Goal: Task Accomplishment & Management: Manage account settings

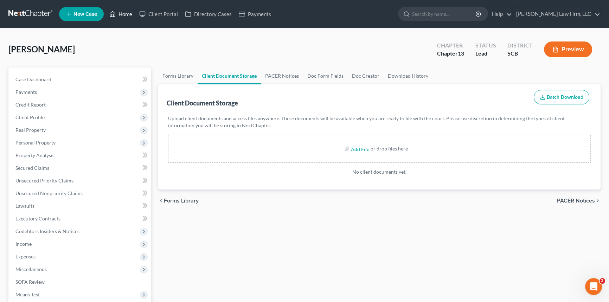
click at [121, 13] on link "Home" at bounding box center [121, 14] width 30 height 13
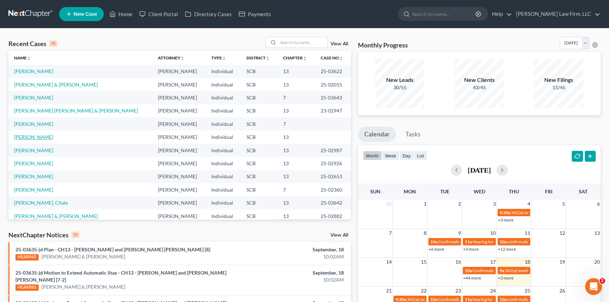
click at [23, 136] on link "[PERSON_NAME]" at bounding box center [33, 137] width 39 height 6
select select "0"
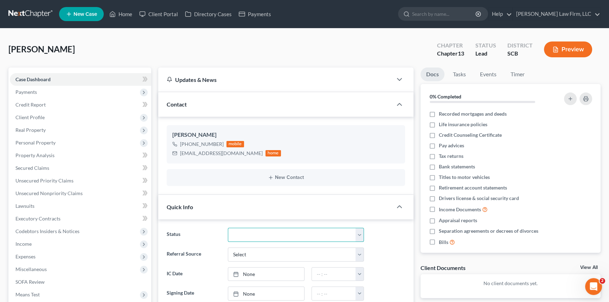
drag, startPoint x: 361, startPoint y: 232, endPoint x: 245, endPoint y: 236, distance: 115.7
click at [361, 232] on select "Discharged Dismissed Filed In Progress Lead Lost Lead Ready to File To Review W…" at bounding box center [296, 235] width 136 height 14
select select "3"
click at [228, 228] on select "Discharged Dismissed Filed In Progress Lead Lost Lead Ready to File To Review W…" at bounding box center [296, 235] width 136 height 14
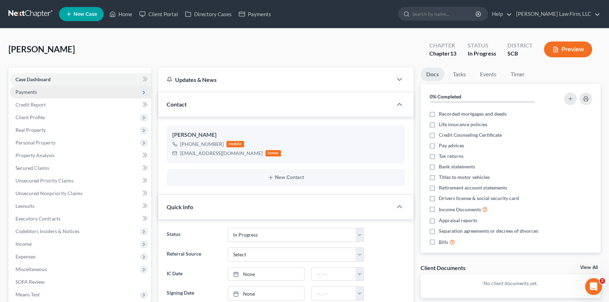
click at [25, 90] on span "Payments" at bounding box center [25, 92] width 21 height 6
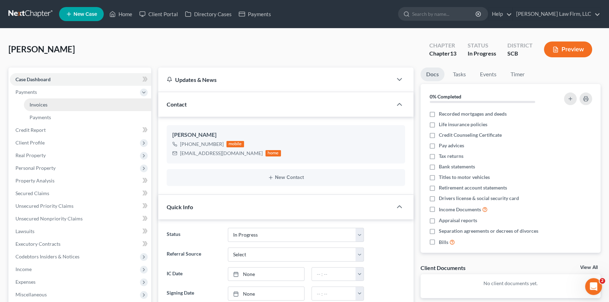
click at [31, 101] on link "Invoices" at bounding box center [87, 104] width 127 height 13
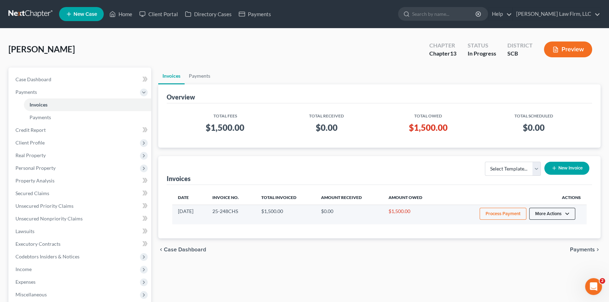
click at [552, 210] on button "More Actions" at bounding box center [552, 214] width 46 height 12
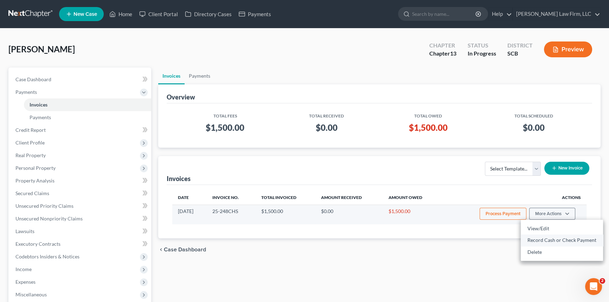
click at [538, 239] on link "Record Cash or Check Payment" at bounding box center [562, 240] width 82 height 12
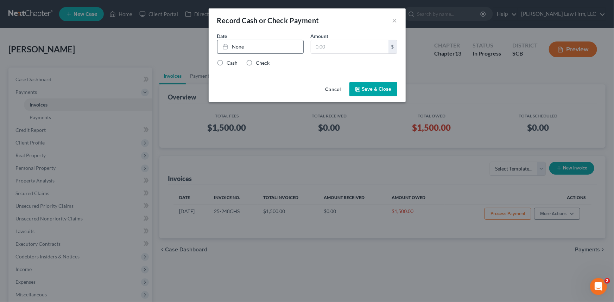
type input "[DATE]"
click at [239, 43] on link "[DATE]" at bounding box center [260, 46] width 86 height 13
click at [315, 46] on input "text" at bounding box center [349, 46] width 77 height 13
type input "0,500.00"
drag, startPoint x: 336, startPoint y: 45, endPoint x: 309, endPoint y: 44, distance: 26.7
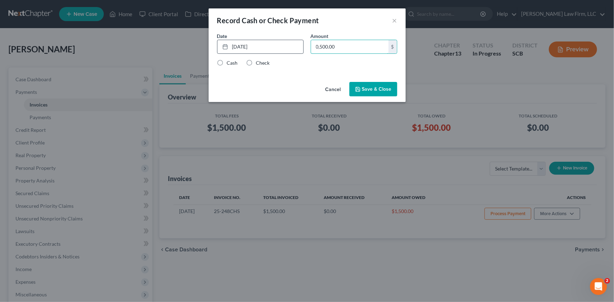
click at [309, 44] on div "Amount 0,500.00 $" at bounding box center [354, 42] width 94 height 21
type input "500.00"
click at [227, 60] on label "Cash" at bounding box center [232, 62] width 11 height 7
click at [230, 60] on input "Cash" at bounding box center [232, 61] width 5 height 5
radio input "true"
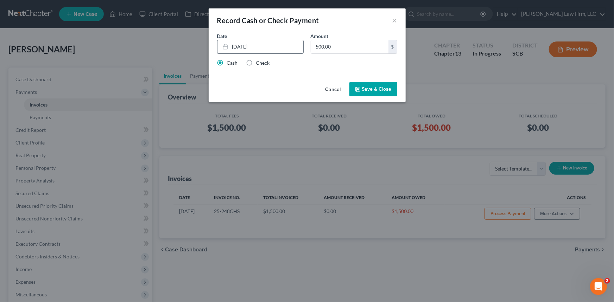
click at [377, 88] on button "Save & Close" at bounding box center [373, 89] width 48 height 15
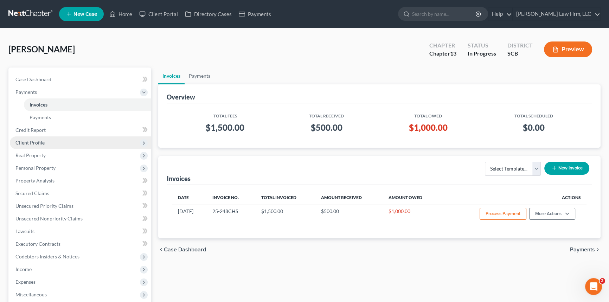
click at [41, 140] on span "Client Profile" at bounding box center [29, 143] width 29 height 6
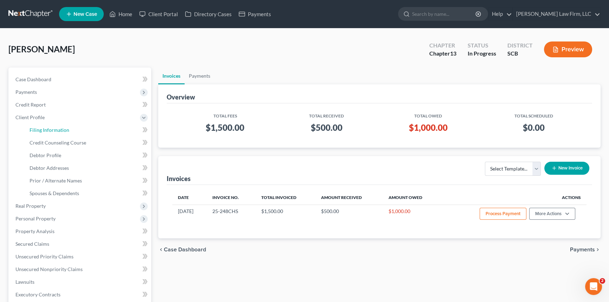
drag, startPoint x: 50, startPoint y: 129, endPoint x: 147, endPoint y: 133, distance: 96.4
click at [51, 128] on span "Filing Information" at bounding box center [50, 130] width 40 height 6
select select "1"
select select "0"
select select "3"
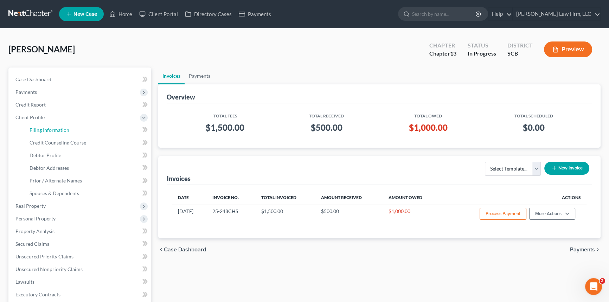
select select "72"
select select "1"
select select "42"
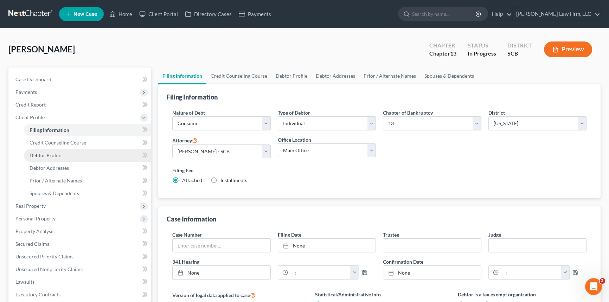
click at [39, 153] on span "Debtor Profile" at bounding box center [46, 155] width 32 height 6
select select "0"
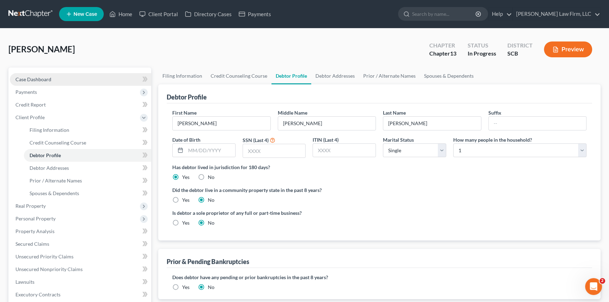
click at [32, 78] on span "Case Dashboard" at bounding box center [33, 79] width 36 height 6
select select "0"
